Goal: Complete application form

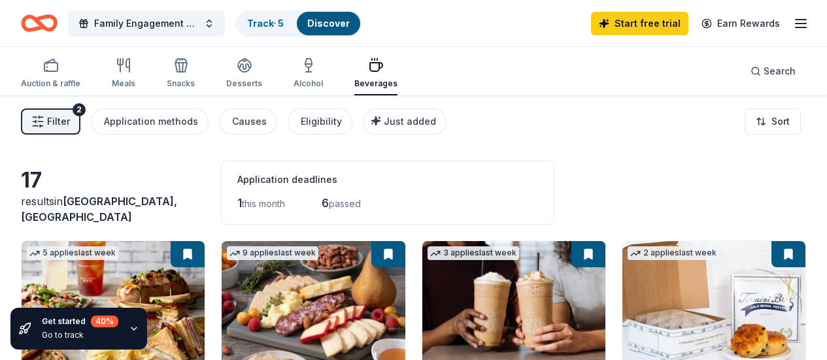
scroll to position [589, 0]
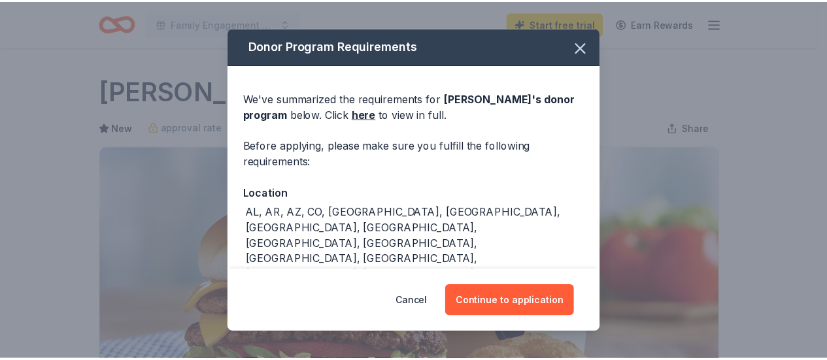
scroll to position [262, 0]
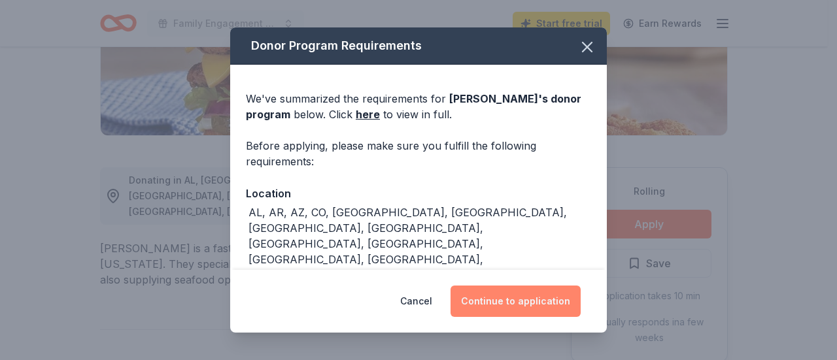
click at [512, 308] on button "Continue to application" at bounding box center [516, 301] width 130 height 31
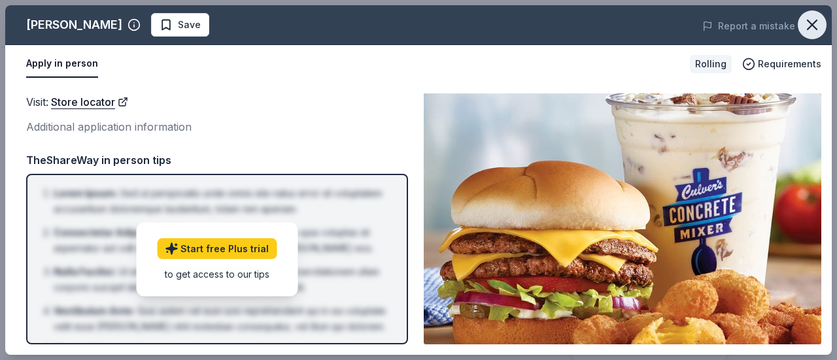
click at [812, 22] on icon "button" at bounding box center [812, 25] width 18 height 18
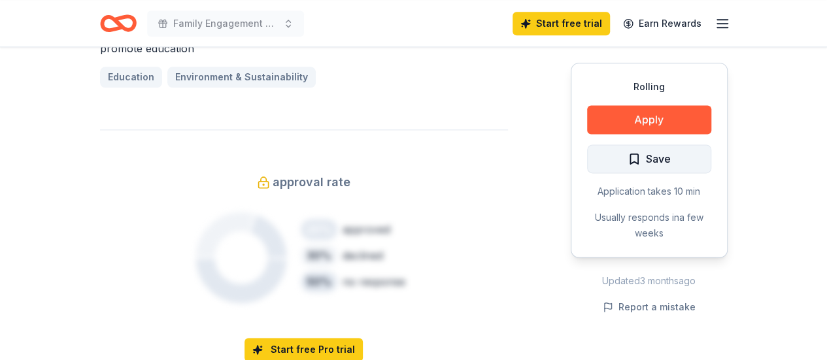
scroll to position [785, 0]
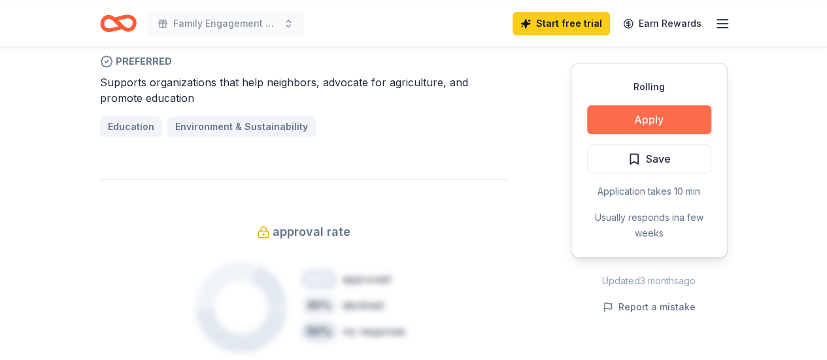
click at [645, 118] on button "Apply" at bounding box center [649, 119] width 124 height 29
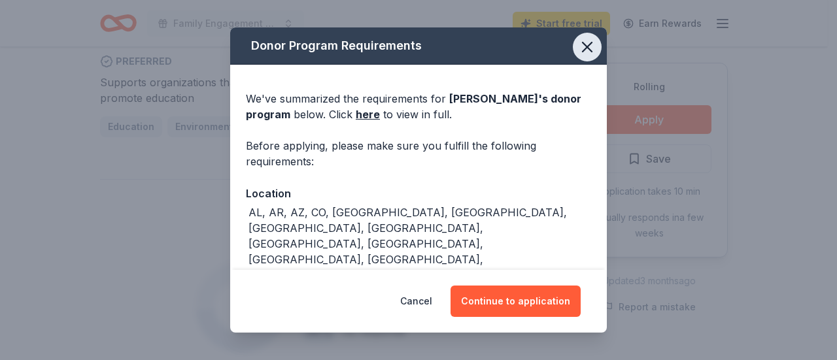
click at [578, 52] on icon "button" at bounding box center [587, 47] width 18 height 18
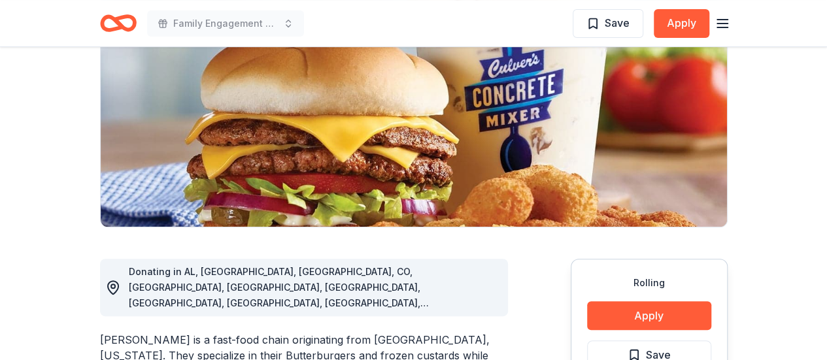
scroll to position [0, 0]
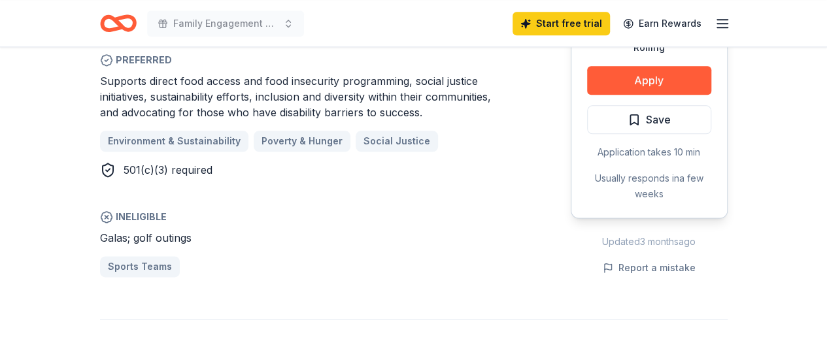
scroll to position [785, 0]
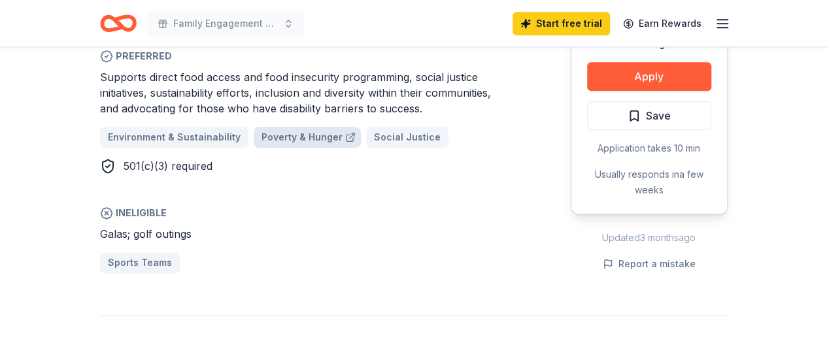
click at [300, 129] on span "Poverty & Hunger" at bounding box center [302, 137] width 81 height 16
